Goal: Information Seeking & Learning: Learn about a topic

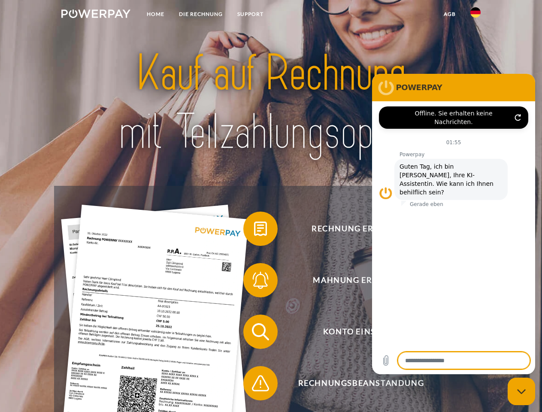
click at [96, 15] on img at bounding box center [95, 13] width 69 height 9
click at [476, 15] on img at bounding box center [475, 12] width 10 height 10
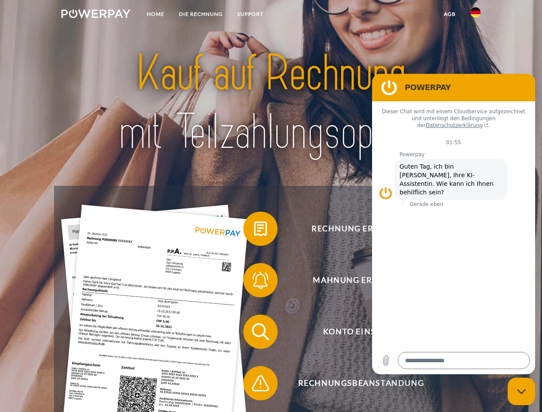
click at [449, 14] on link "agb" at bounding box center [449, 13] width 27 height 15
click at [254, 230] on span at bounding box center [247, 228] width 43 height 43
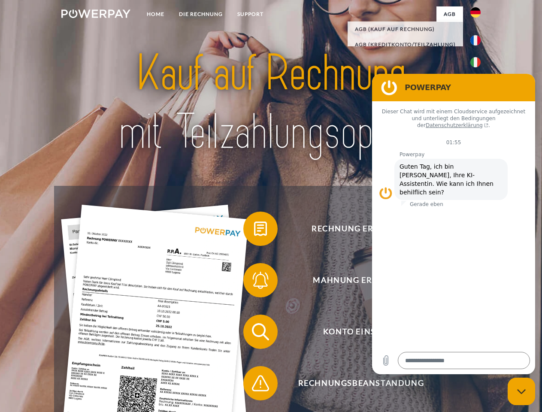
click at [254, 282] on span at bounding box center [247, 280] width 43 height 43
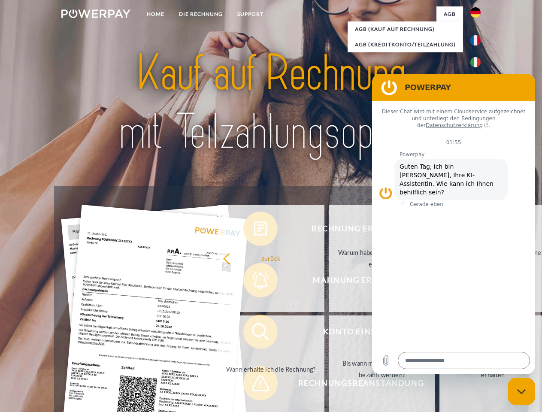
click at [329, 333] on link "Bis wann muss die Rechnung bezahlt werden?" at bounding box center [382, 368] width 107 height 107
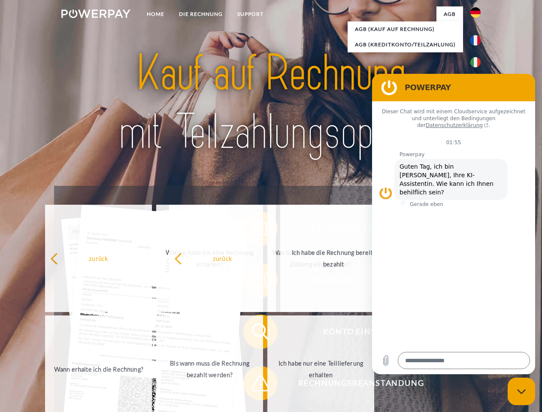
click at [254, 385] on span at bounding box center [247, 383] width 43 height 43
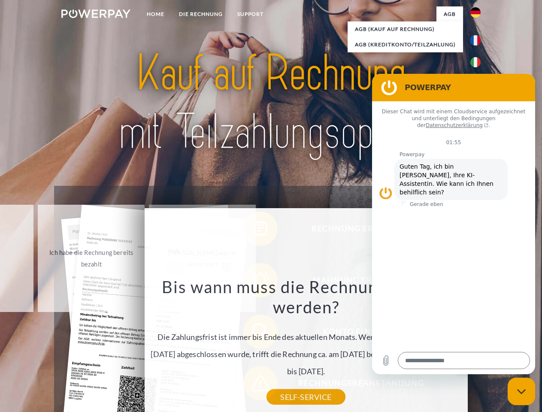
click at [521, 391] on icon "Messaging-Fenster schließen" at bounding box center [521, 392] width 9 height 6
type textarea "*"
